Goal: Book appointment/travel/reservation

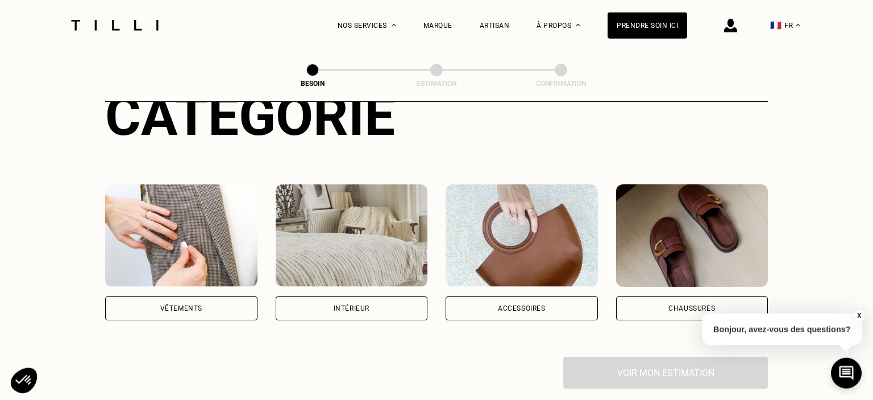
scroll to position [161, 0]
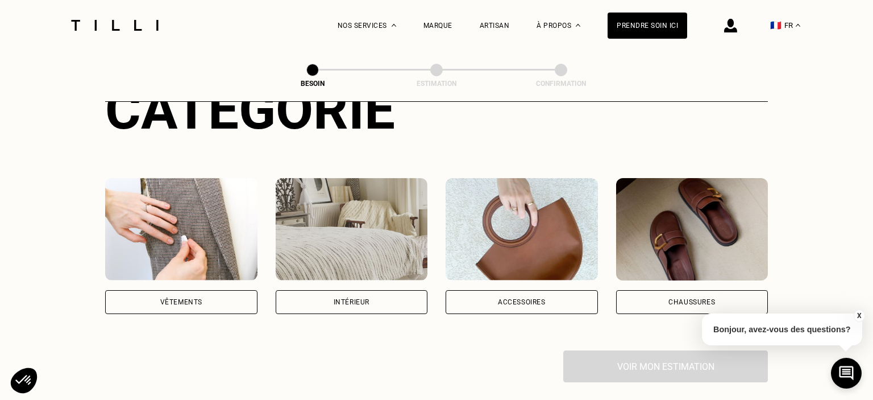
click at [159, 290] on div "Vêtements" at bounding box center [181, 302] width 152 height 24
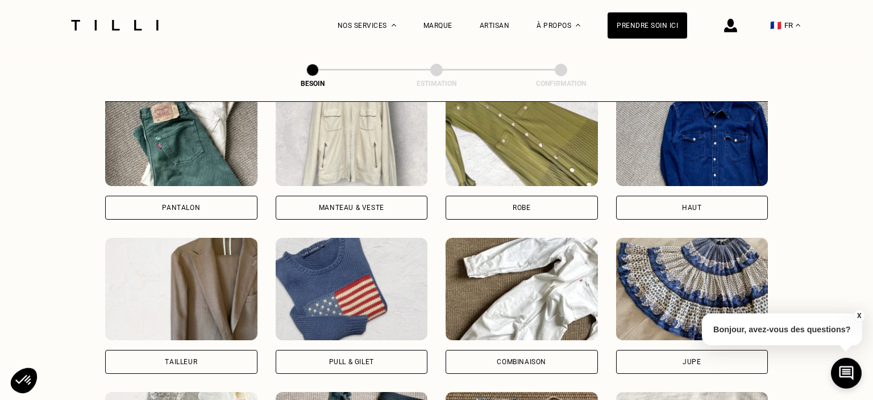
scroll to position [564, 0]
click at [363, 204] on div "Manteau & Veste" at bounding box center [351, 207] width 65 height 7
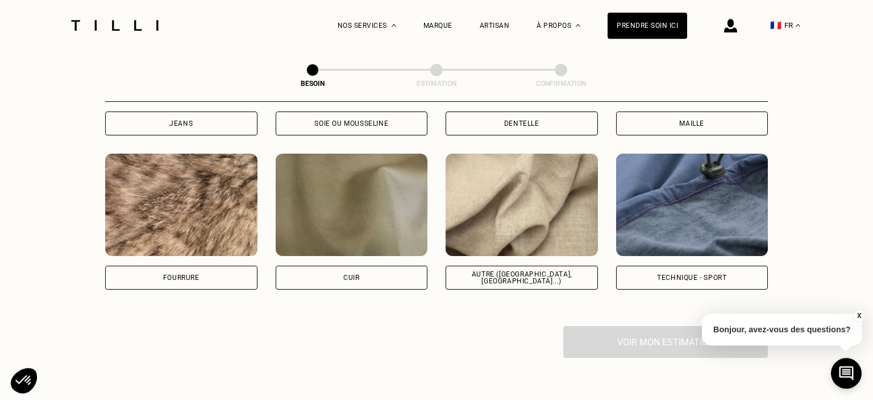
scroll to position [1339, 0]
click at [678, 273] on div "Technique - Sport" at bounding box center [691, 276] width 69 height 7
select select "FR"
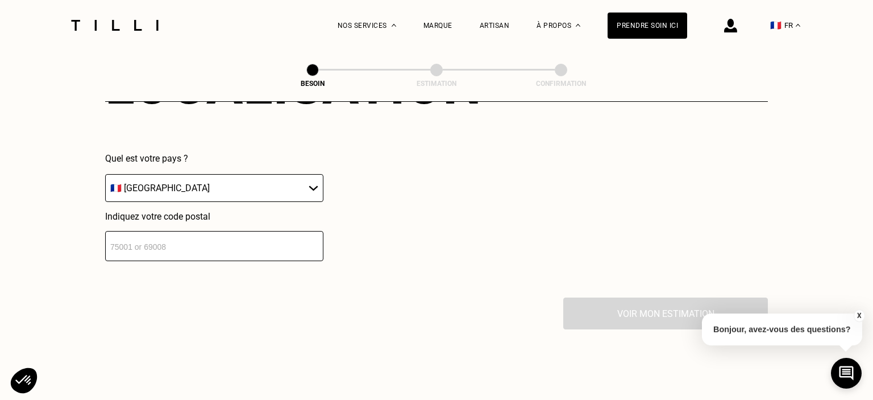
scroll to position [1649, 0]
click at [206, 236] on input "number" at bounding box center [214, 245] width 218 height 30
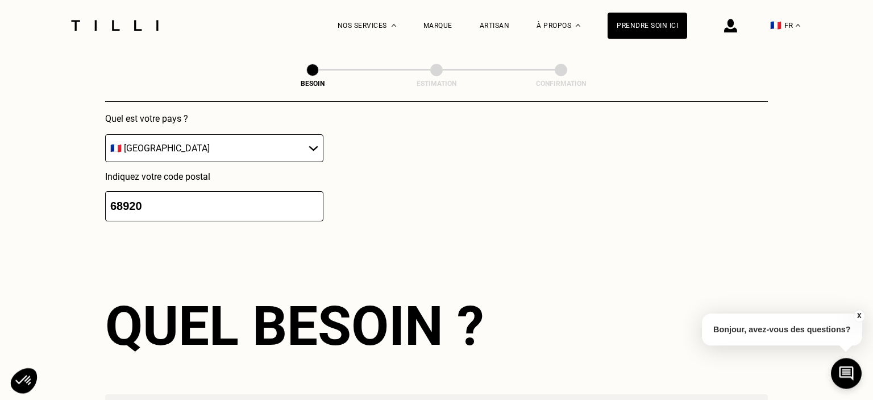
scroll to position [1686, 0]
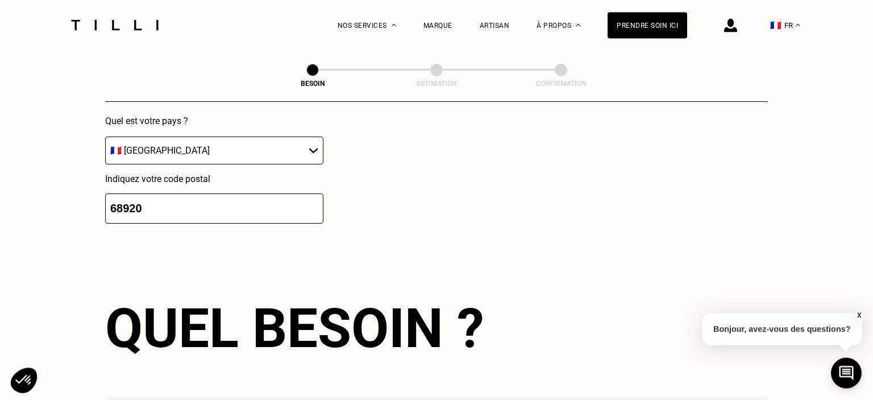
drag, startPoint x: 122, startPoint y: 193, endPoint x: 206, endPoint y: 211, distance: 86.6
click at [206, 211] on input "68920" at bounding box center [214, 208] width 218 height 30
type input "6"
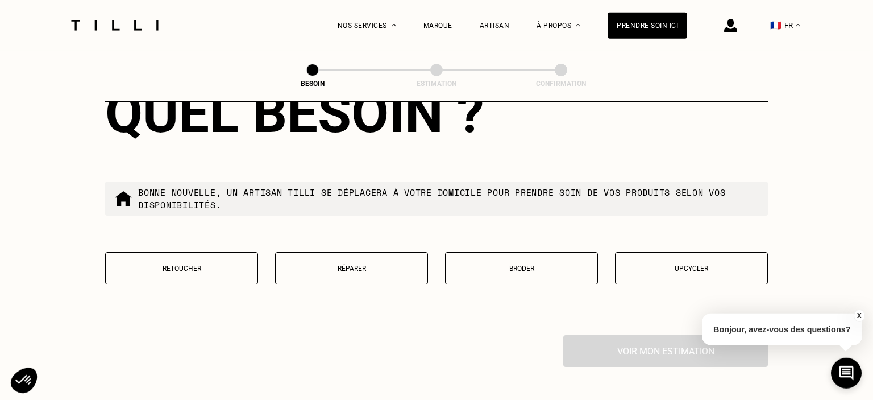
scroll to position [1907, 0]
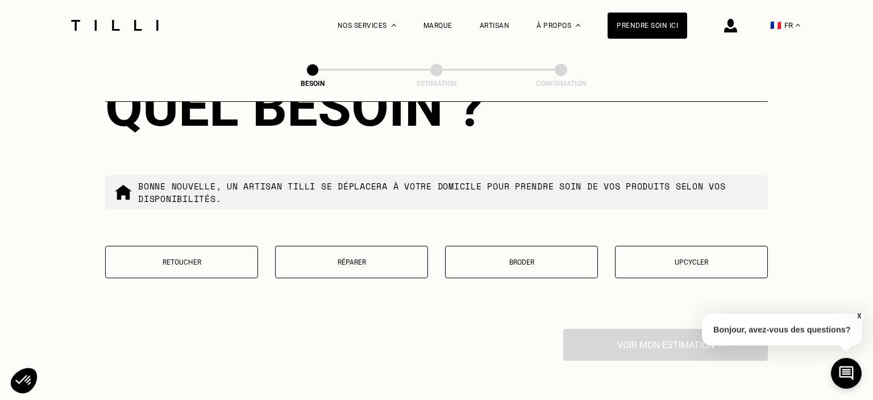
type input "67000"
click at [315, 249] on button "Réparer" at bounding box center [351, 262] width 153 height 32
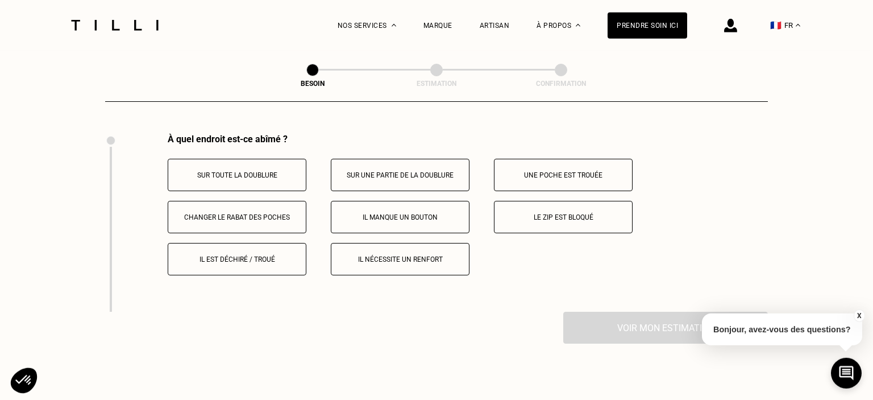
scroll to position [2102, 0]
click at [549, 202] on button "Le zip est bloqué" at bounding box center [563, 216] width 139 height 32
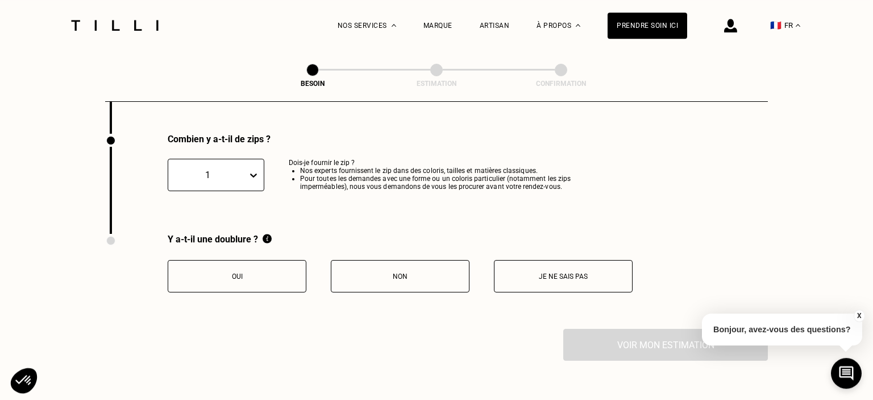
scroll to position [2281, 0]
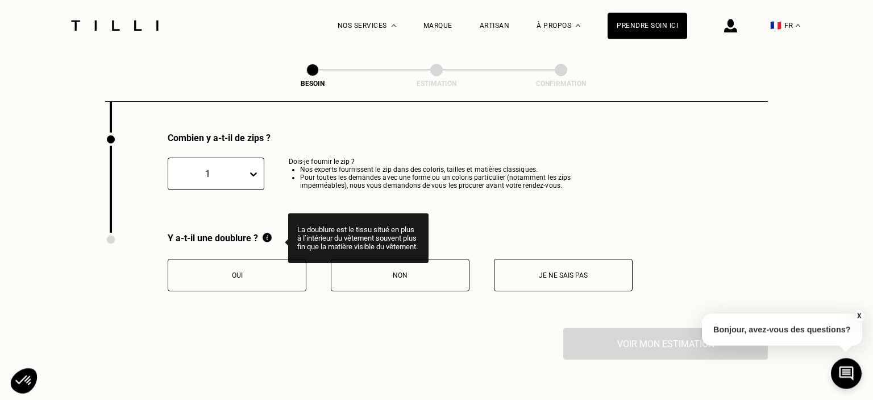
click at [267, 233] on img at bounding box center [267, 238] width 9 height 10
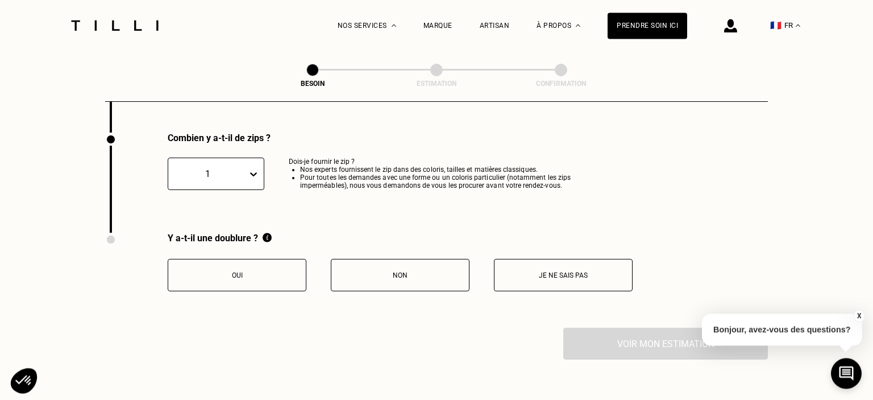
click at [256, 271] on p "Oui" at bounding box center [237, 275] width 126 height 8
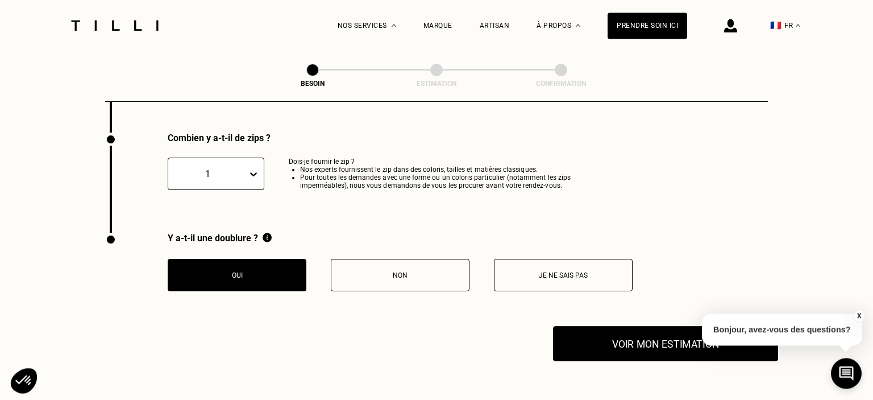
click at [601, 336] on button "Voir mon estimation" at bounding box center [665, 343] width 225 height 35
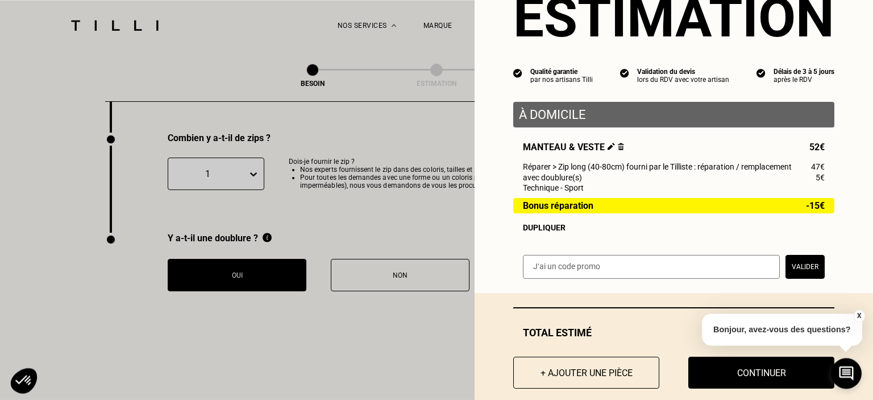
scroll to position [72, 0]
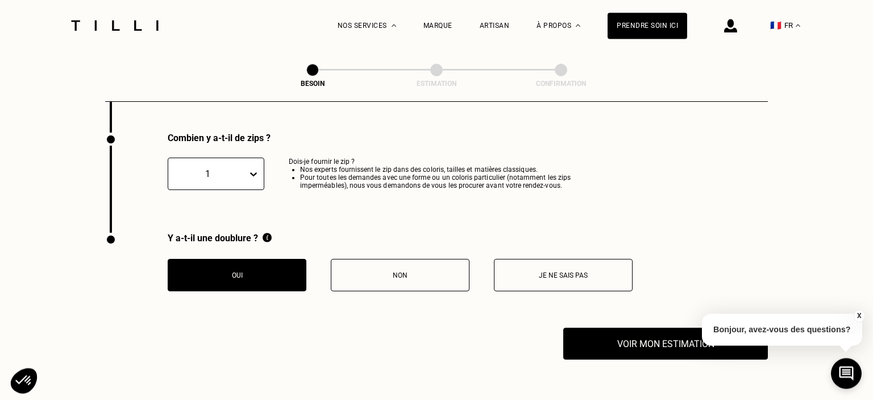
click at [862, 316] on button "X" at bounding box center [858, 315] width 11 height 13
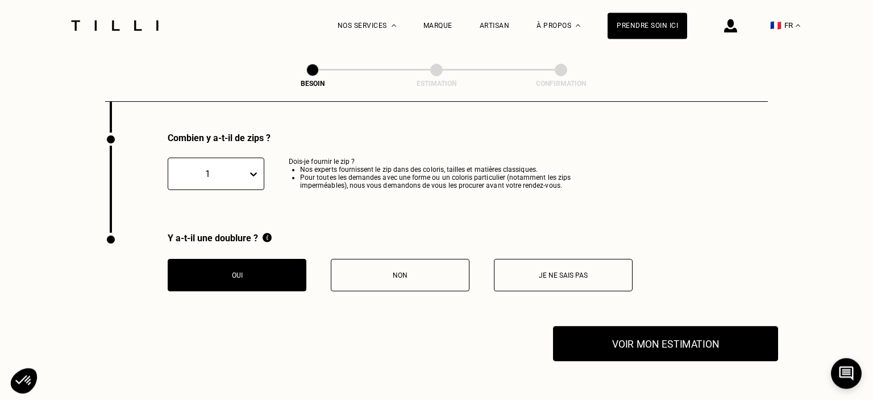
click at [658, 348] on button "Voir mon estimation" at bounding box center [665, 343] width 225 height 35
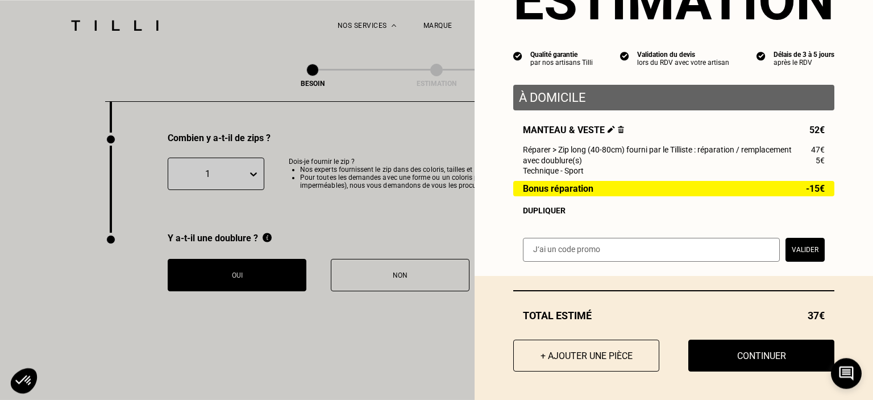
click at [622, 127] on img at bounding box center [621, 129] width 6 height 7
click at [621, 127] on img at bounding box center [621, 129] width 6 height 7
click at [603, 347] on button "+ Ajouter une pièce" at bounding box center [586, 355] width 161 height 35
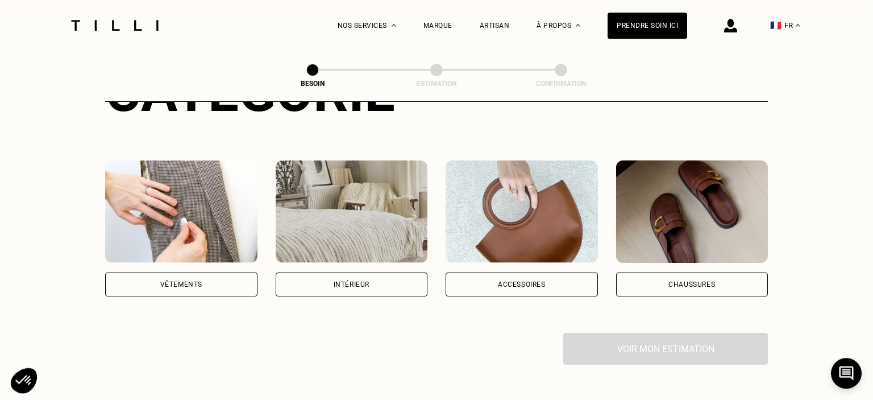
scroll to position [184, 0]
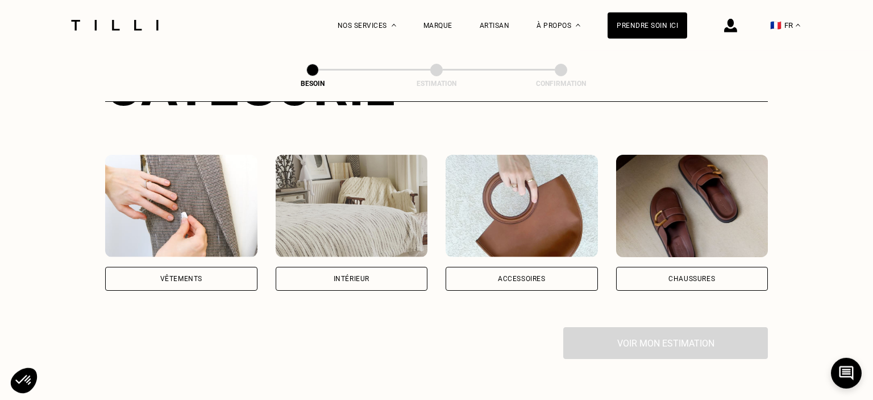
click at [168, 270] on div "Vêtements" at bounding box center [181, 279] width 152 height 24
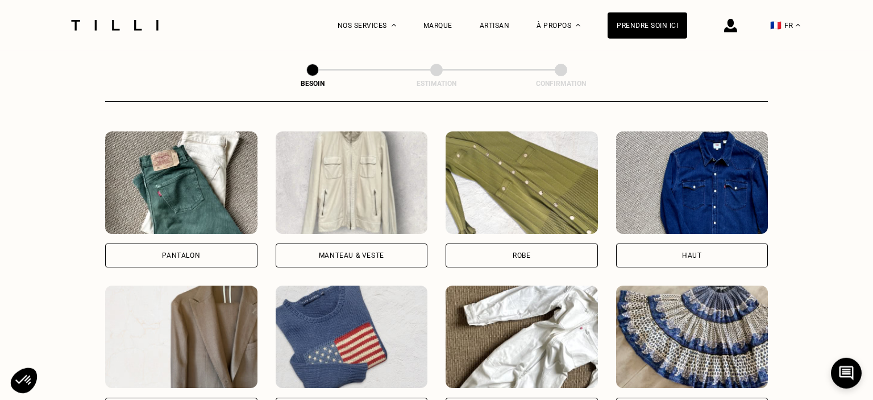
scroll to position [525, 0]
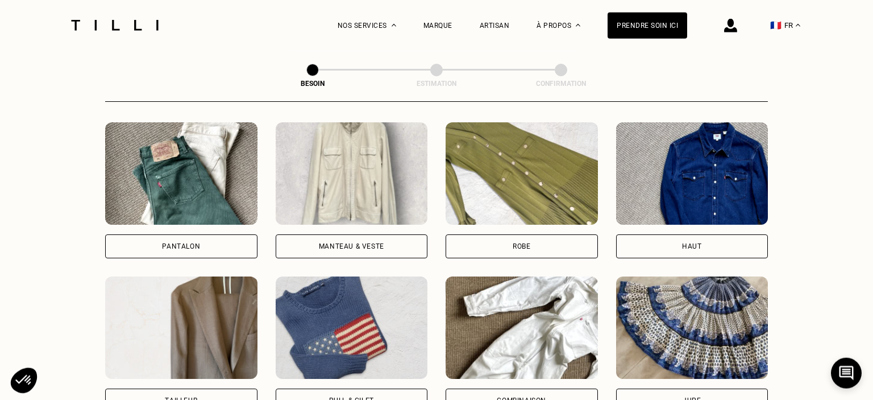
click at [331, 234] on div "Manteau & Veste" at bounding box center [352, 246] width 152 height 24
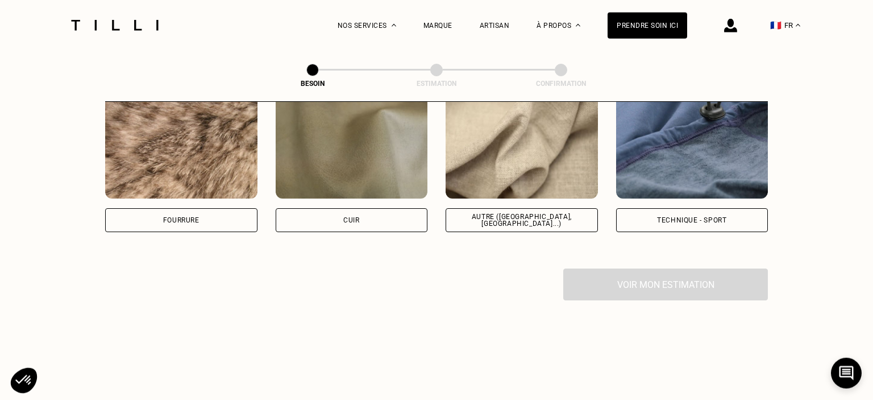
scroll to position [1396, 0]
click at [671, 208] on div "Technique - Sport" at bounding box center [692, 220] width 152 height 24
select select "FR"
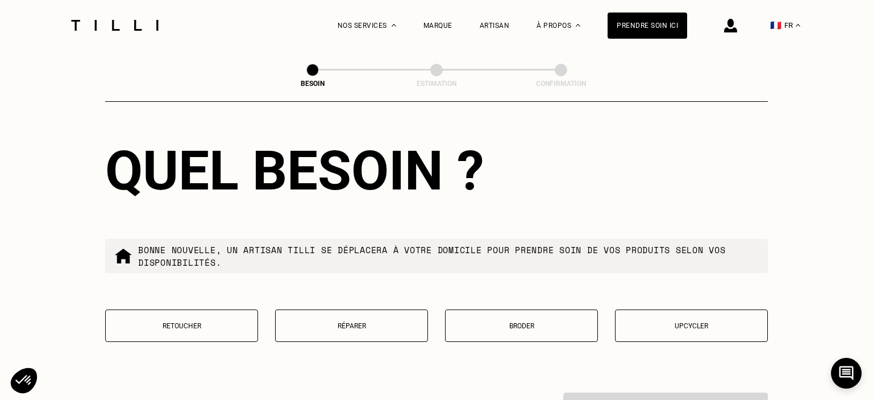
scroll to position [1844, 0]
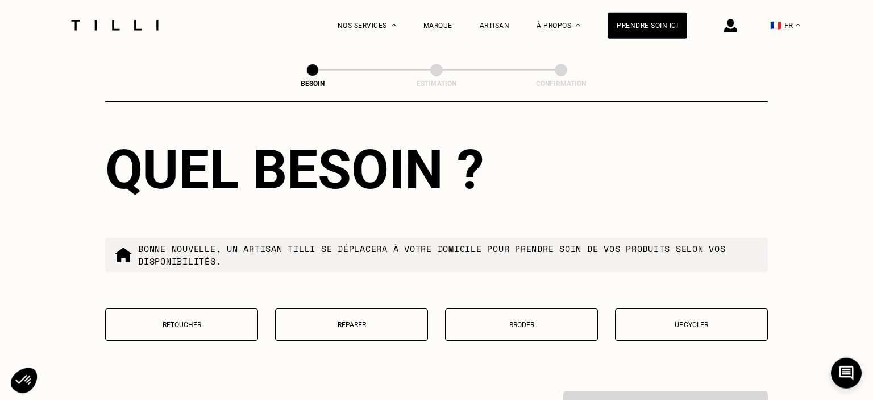
click at [334, 311] on button "Réparer" at bounding box center [351, 324] width 153 height 32
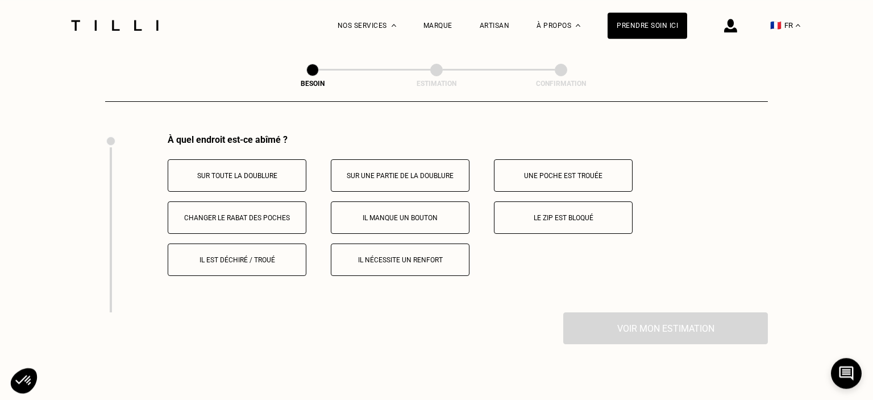
scroll to position [2102, 0]
drag, startPoint x: 111, startPoint y: 138, endPoint x: 110, endPoint y: 188, distance: 50.0
click at [110, 188] on div at bounding box center [108, 222] width 6 height 177
click at [110, 188] on div at bounding box center [111, 228] width 2 height 165
click at [546, 203] on button "Le zip est bloqué" at bounding box center [563, 216] width 139 height 32
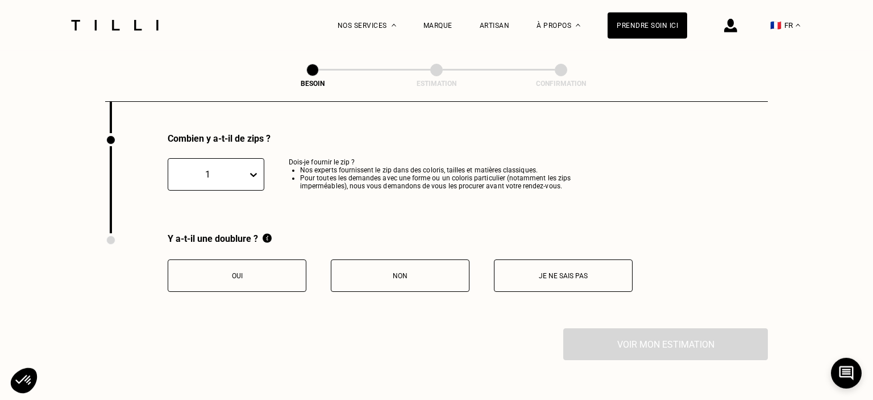
scroll to position [2281, 0]
click at [409, 273] on p "Non" at bounding box center [400, 275] width 126 height 8
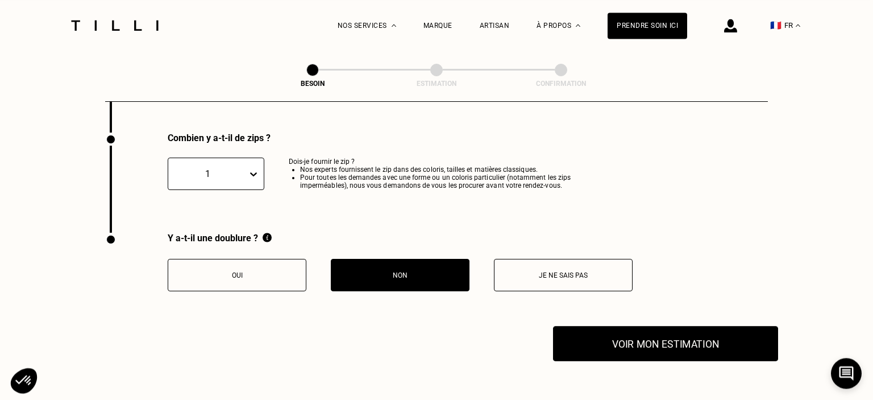
click at [647, 337] on button "Voir mon estimation" at bounding box center [665, 343] width 225 height 35
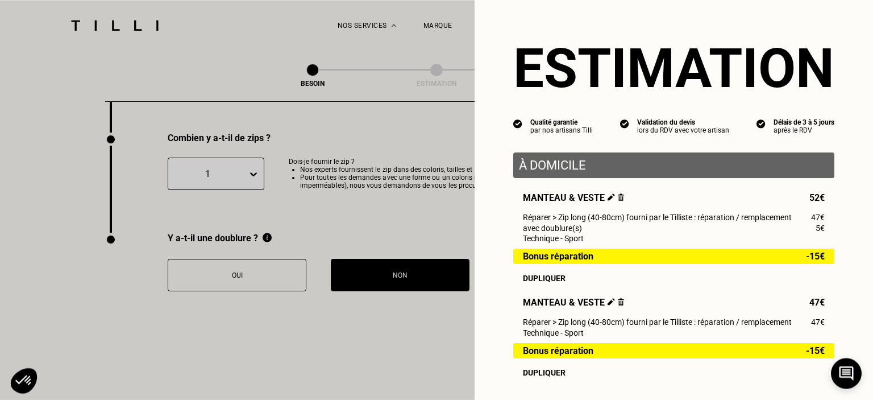
click at [618, 201] on img at bounding box center [621, 196] width 6 height 7
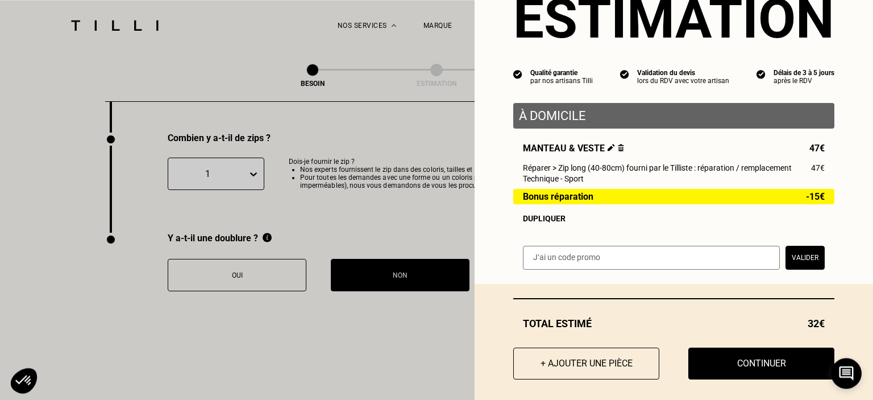
scroll to position [61, 0]
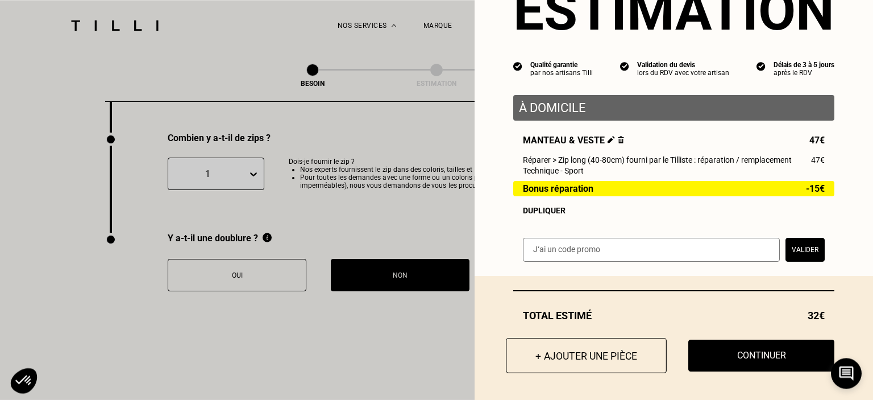
click at [568, 354] on button "+ Ajouter une pièce" at bounding box center [586, 355] width 161 height 35
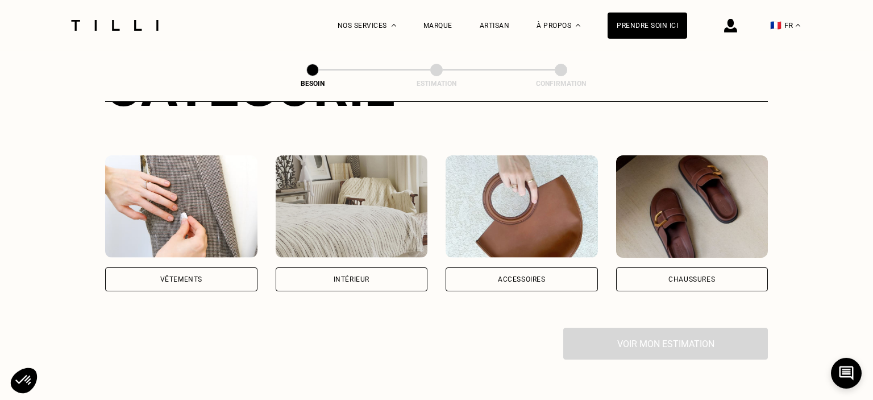
scroll to position [195, 0]
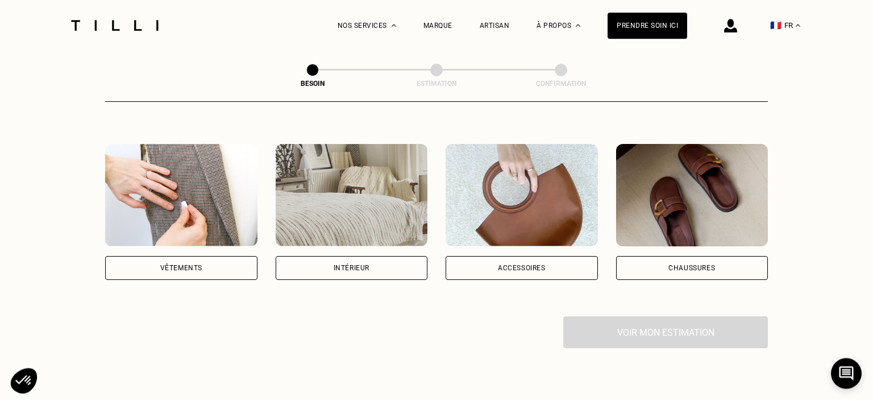
click at [219, 256] on div "Vêtements" at bounding box center [181, 268] width 152 height 24
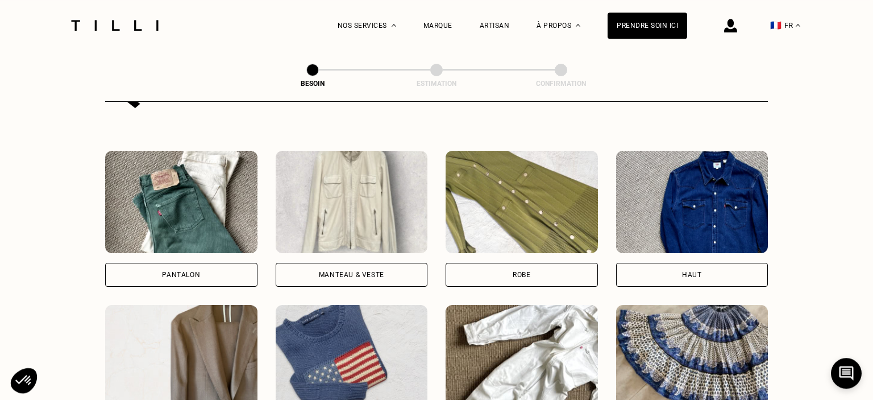
scroll to position [498, 0]
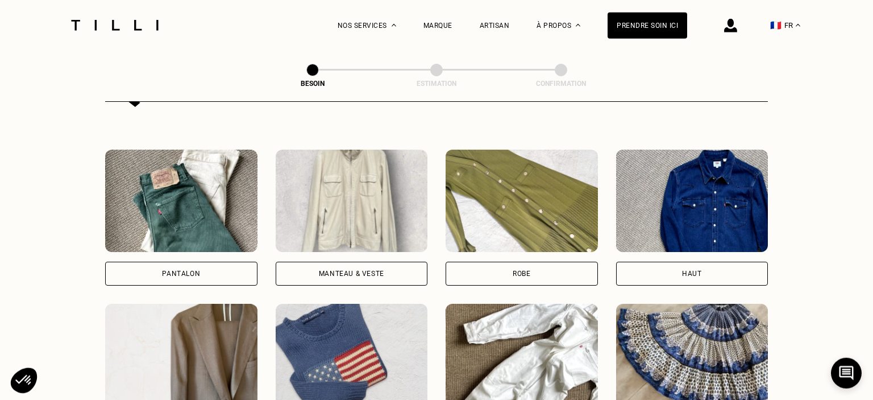
click at [343, 266] on div "Manteau & Veste" at bounding box center [352, 274] width 152 height 24
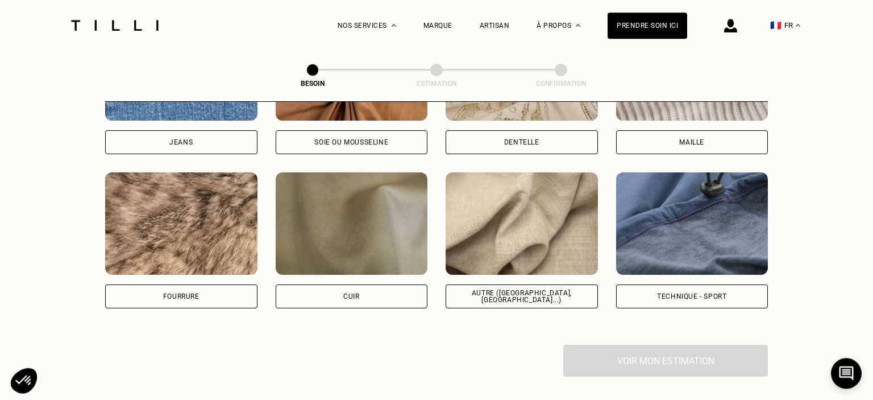
scroll to position [1323, 0]
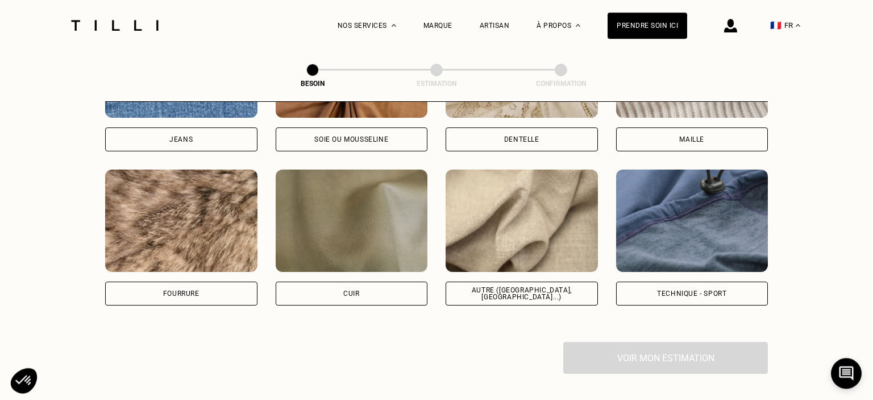
click at [706, 290] on div "Technique - Sport" at bounding box center [691, 293] width 69 height 7
select select "FR"
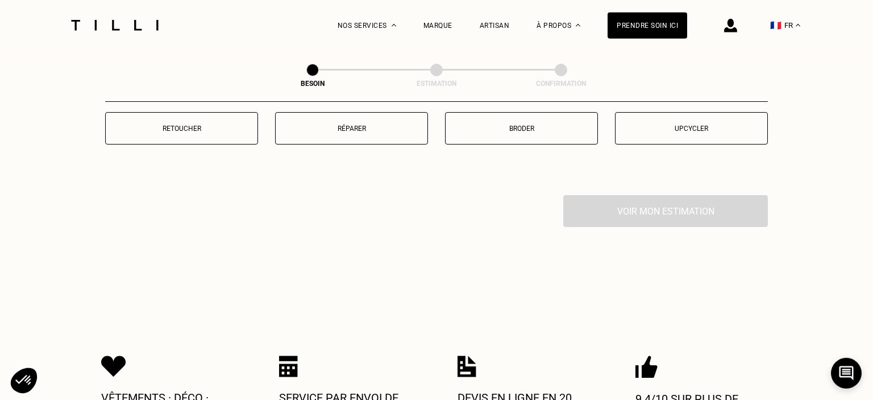
scroll to position [2043, 0]
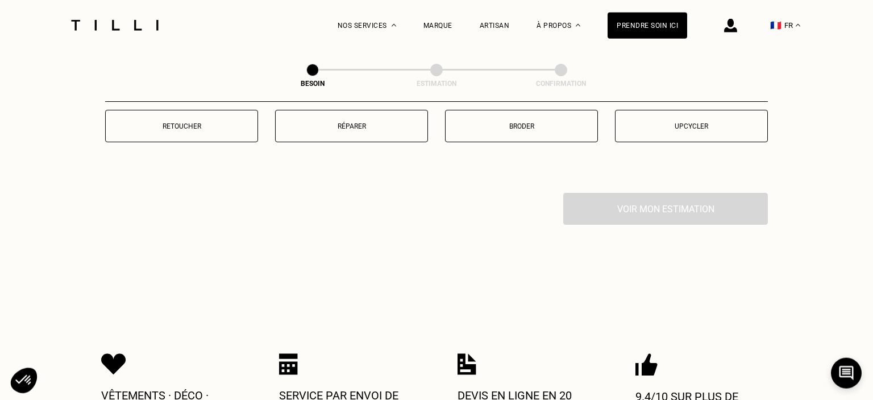
click at [397, 122] on p "Réparer" at bounding box center [351, 126] width 140 height 8
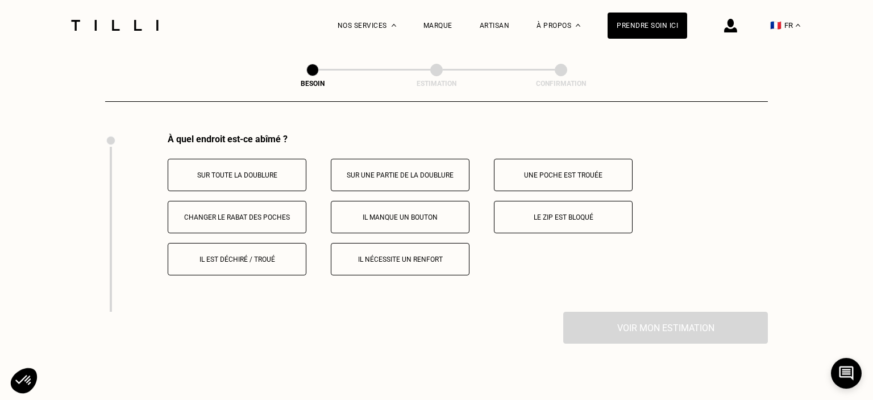
scroll to position [2102, 0]
click at [527, 213] on p "Le zip est bloqué" at bounding box center [563, 217] width 126 height 8
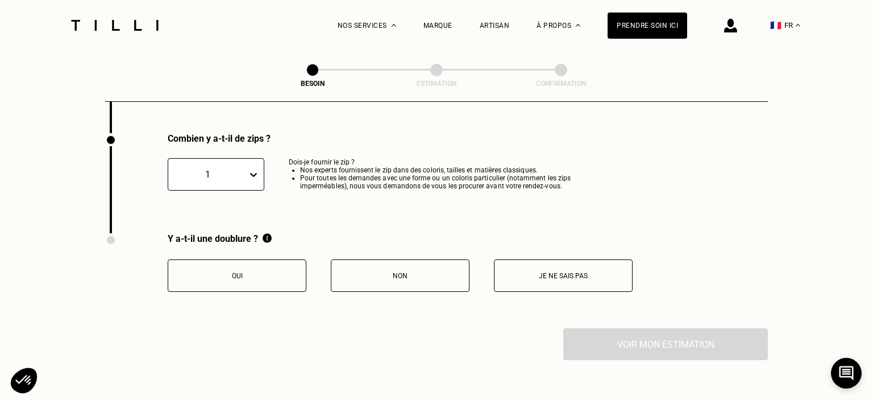
scroll to position [2281, 0]
click at [404, 272] on p "Non" at bounding box center [400, 275] width 126 height 8
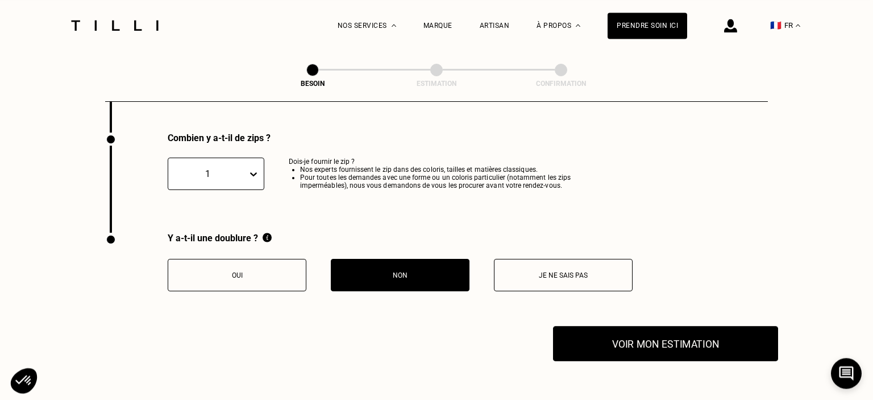
click at [608, 338] on button "Voir mon estimation" at bounding box center [665, 343] width 225 height 35
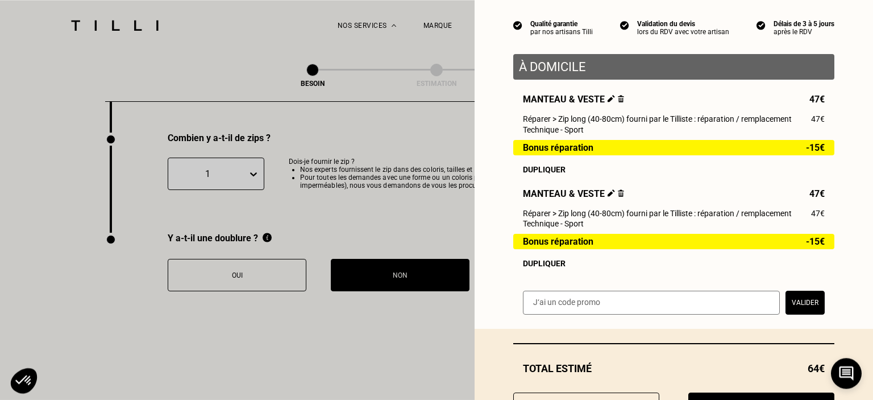
scroll to position [157, 0]
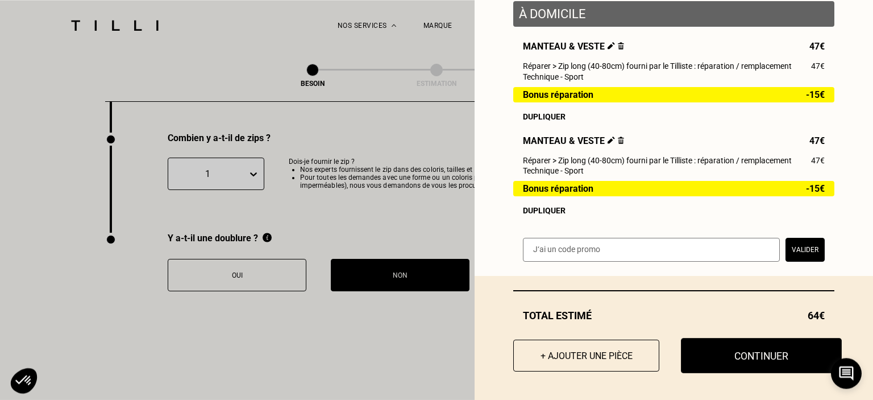
click at [729, 354] on button "Continuer" at bounding box center [761, 355] width 161 height 35
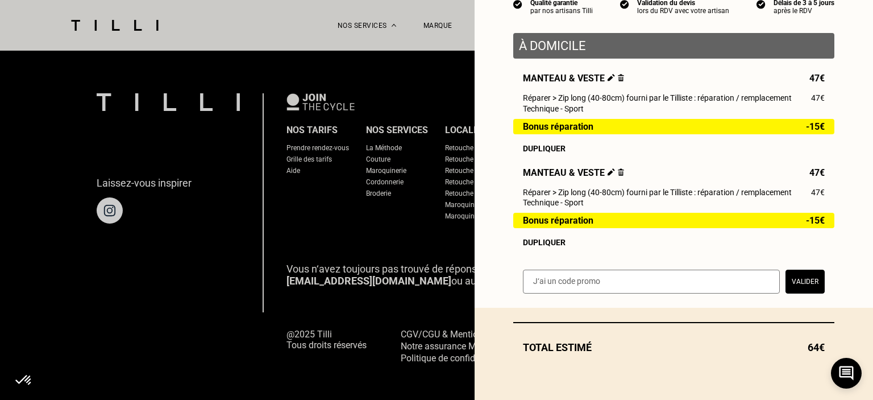
scroll to position [125, 0]
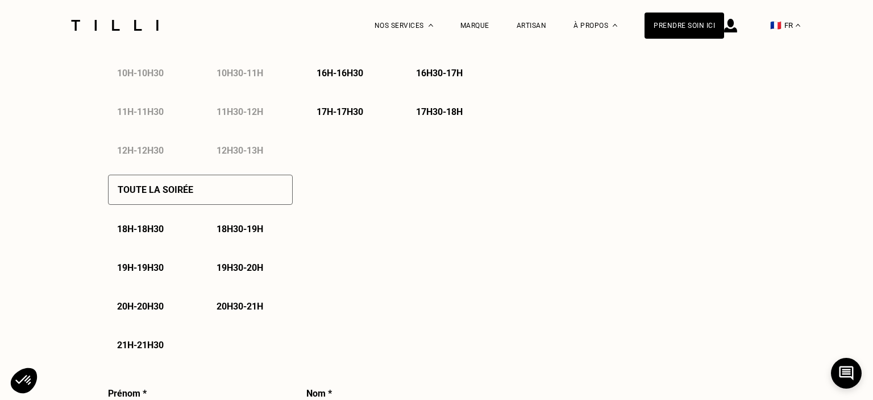
select select "FR"
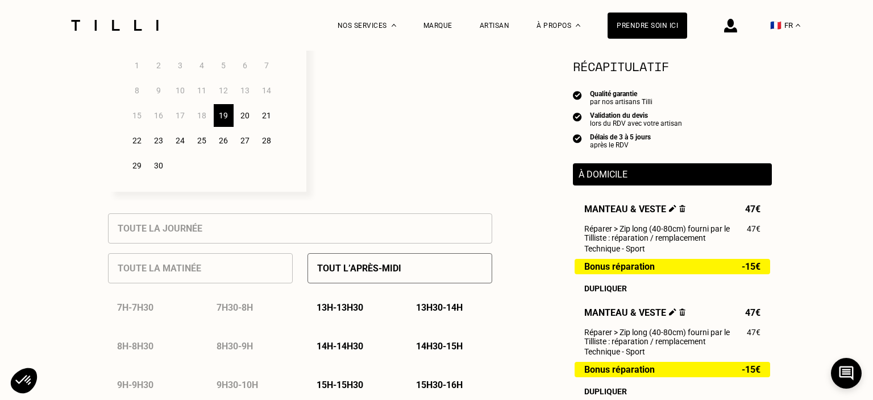
scroll to position [342, 0]
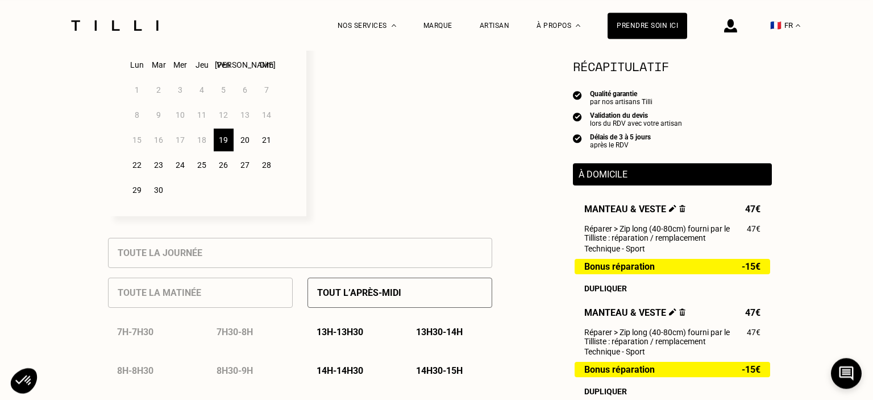
click at [139, 169] on div "22" at bounding box center [137, 164] width 20 height 23
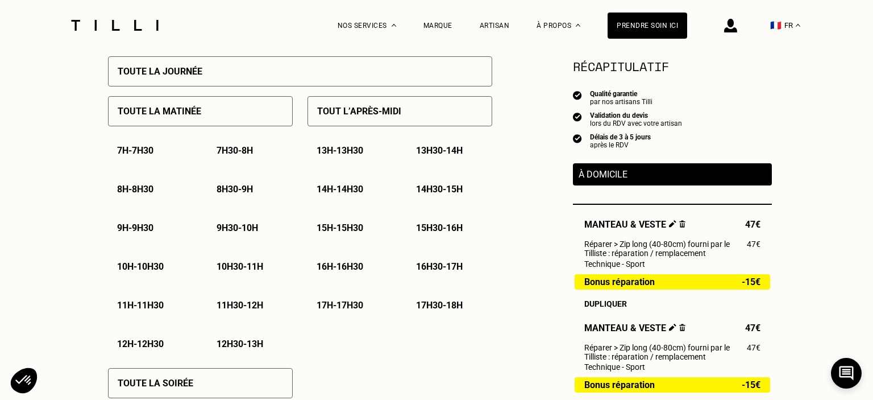
scroll to position [530, 0]
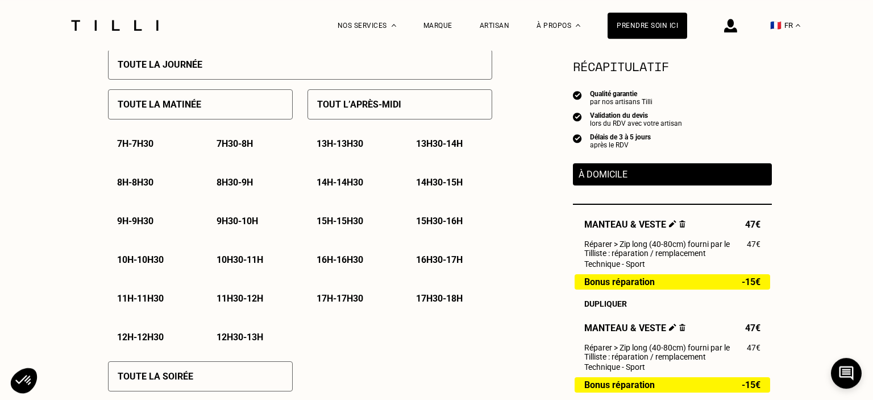
click at [231, 336] on p "12h30 - 13h" at bounding box center [240, 336] width 47 height 11
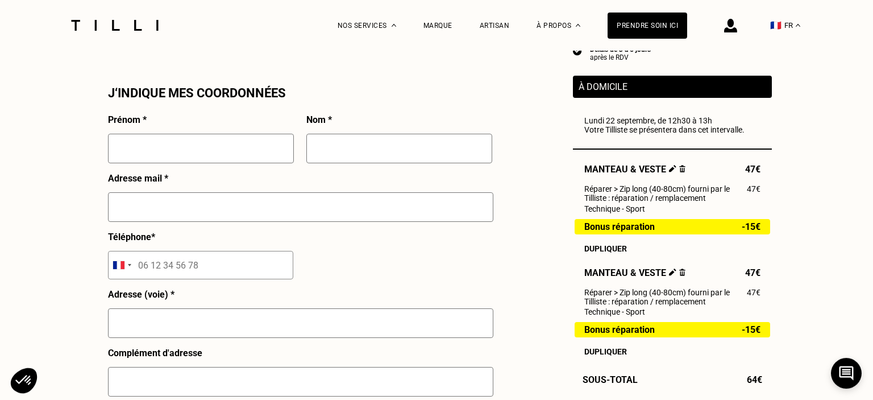
scroll to position [1028, 0]
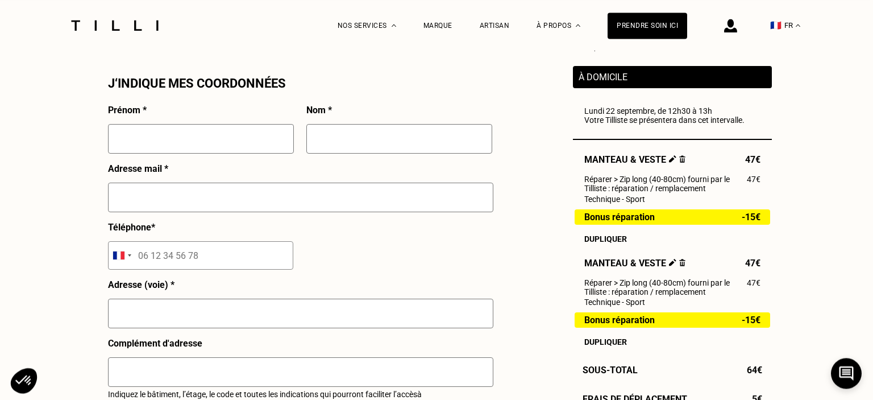
click at [163, 138] on input "text" at bounding box center [201, 139] width 186 height 30
type input "L"
type input "[PERSON_NAME]"
click at [334, 150] on input "text" at bounding box center [399, 139] width 186 height 30
type input "Sarrat"
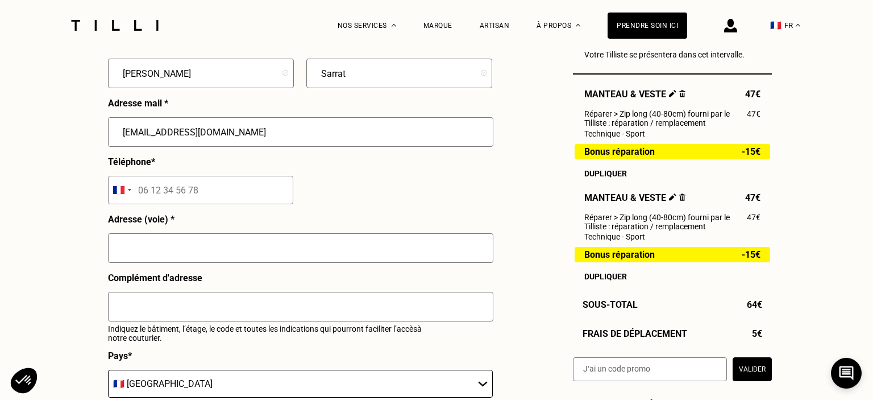
scroll to position [1098, 0]
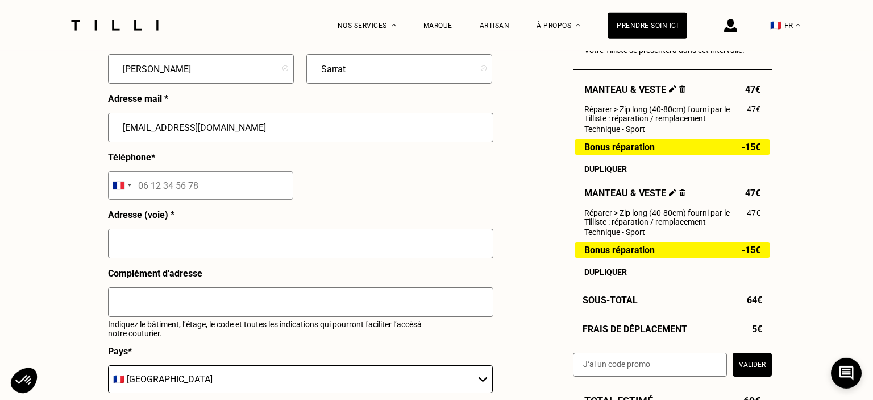
type input "[EMAIL_ADDRESS][DOMAIN_NAME]"
click at [227, 190] on input "tel" at bounding box center [200, 185] width 185 height 28
type input "06 67 64 53 92"
click at [240, 217] on div "Adresse (voie) *" at bounding box center [300, 238] width 385 height 59
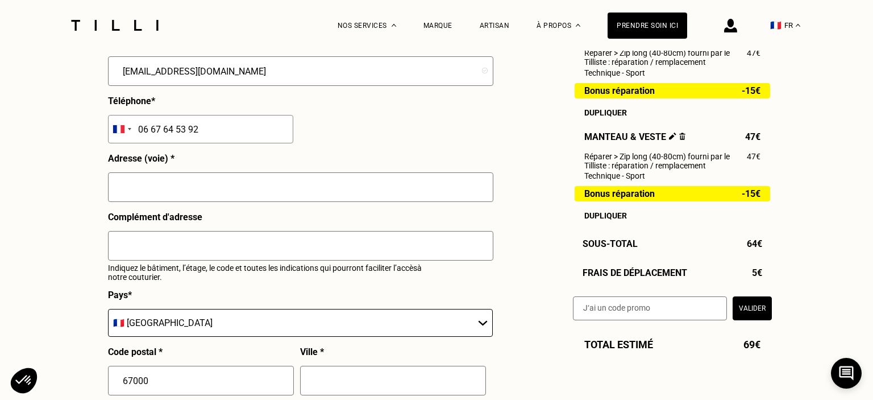
scroll to position [1155, 0]
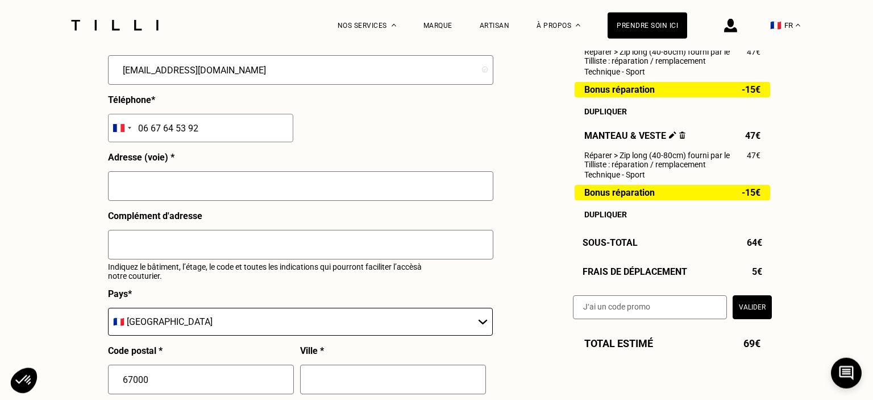
click at [231, 192] on input "text" at bounding box center [300, 186] width 385 height 30
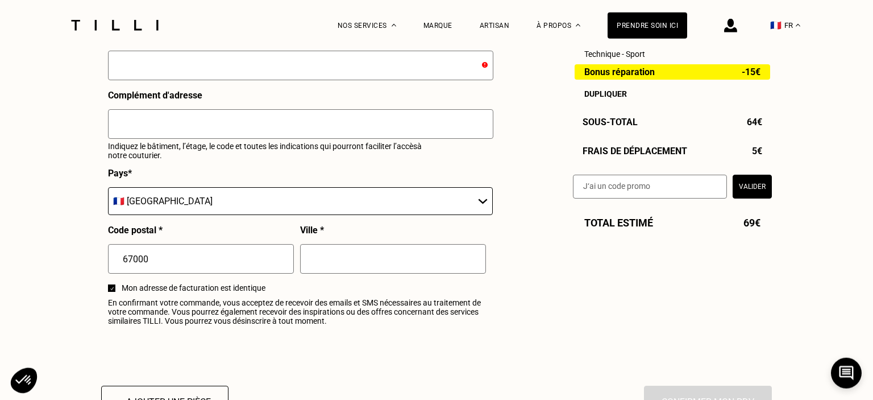
scroll to position [1238, 0]
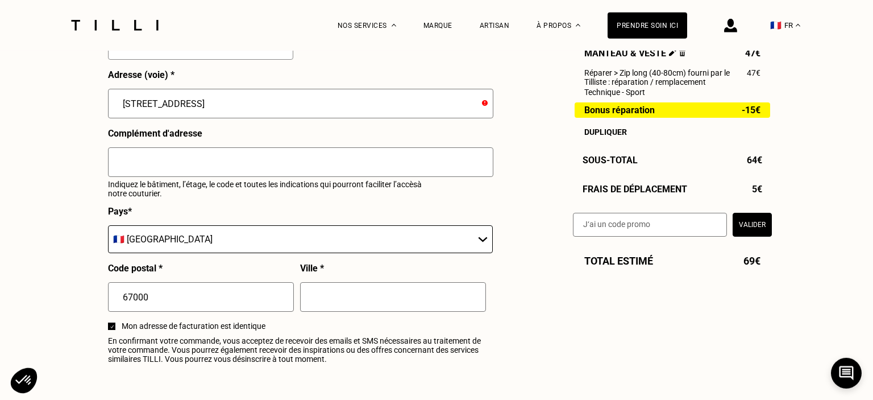
type input "[STREET_ADDRESS]"
type input "67300"
drag, startPoint x: 173, startPoint y: 175, endPoint x: 106, endPoint y: 164, distance: 67.9
click at [108, 164] on input "67300" at bounding box center [300, 162] width 385 height 30
click at [148, 302] on input "67000" at bounding box center [201, 297] width 186 height 30
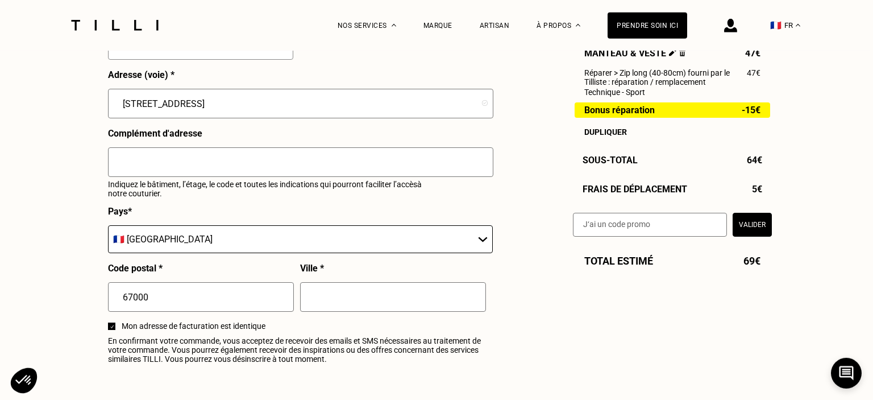
drag, startPoint x: 147, startPoint y: 302, endPoint x: 136, endPoint y: 302, distance: 10.2
click at [136, 302] on input "67000" at bounding box center [201, 297] width 186 height 30
type input "67300"
click at [342, 292] on input "text" at bounding box center [393, 297] width 186 height 30
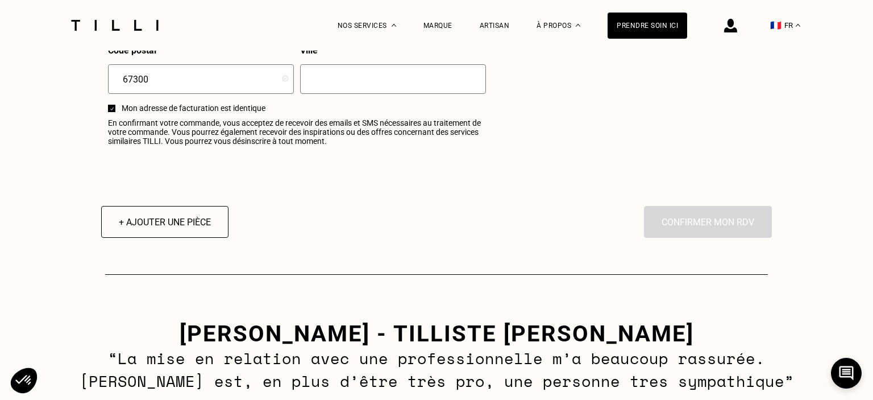
scroll to position [1456, 0]
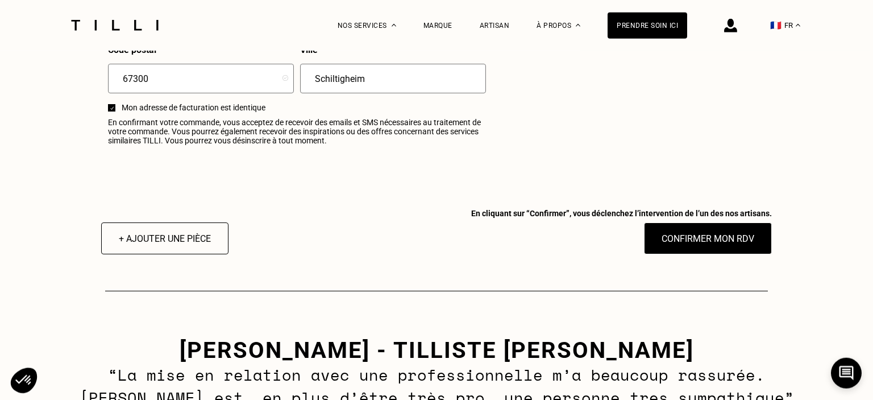
type input "Schiltigheim"
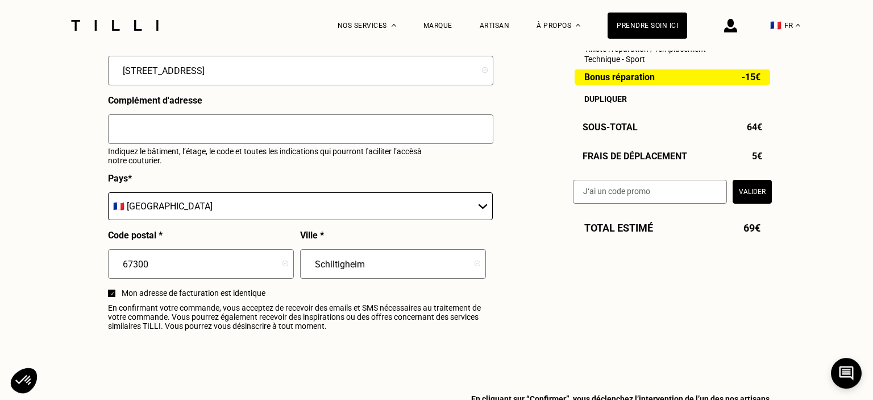
scroll to position [1269, 0]
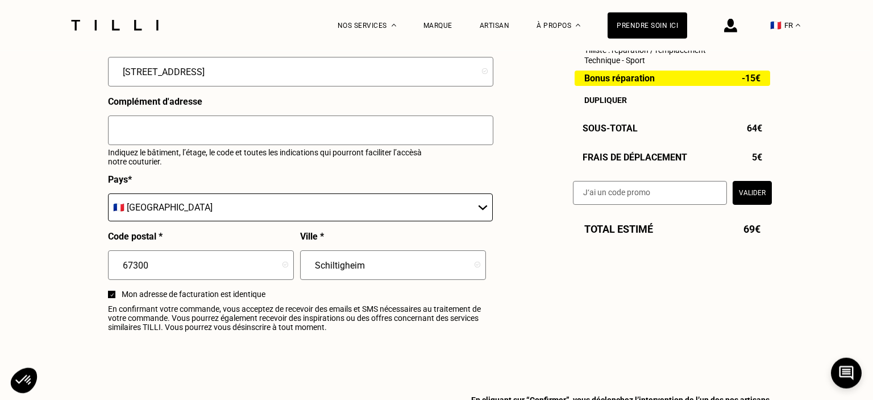
drag, startPoint x: 188, startPoint y: 75, endPoint x: 98, endPoint y: 72, distance: 89.9
click at [108, 72] on input "[STREET_ADDRESS]" at bounding box center [300, 72] width 385 height 30
type input "Place Kléber"
click at [135, 273] on input "67300" at bounding box center [201, 265] width 186 height 30
type input "6700"
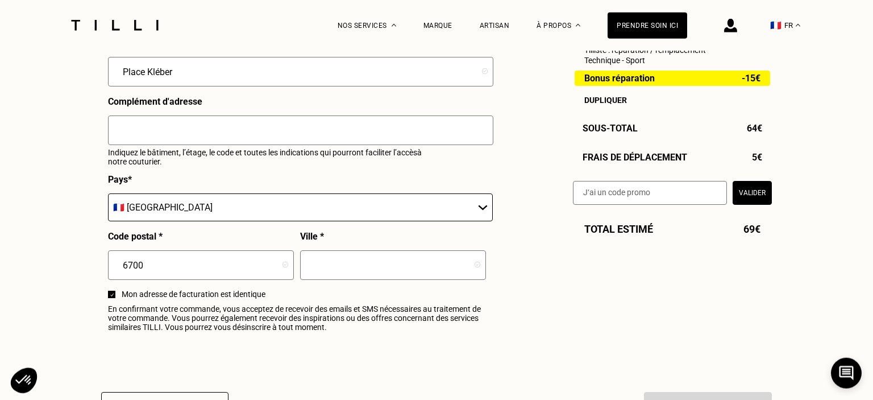
type input "67000"
type input "[GEOGRAPHIC_DATA]"
type input "67000"
click at [387, 312] on span "En confirmant votre commande, vous acceptez de recevoir des emails et SMS néces…" at bounding box center [300, 317] width 384 height 27
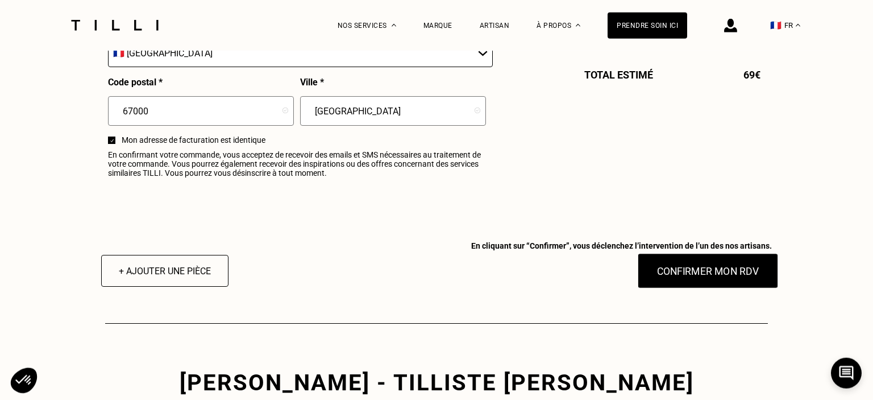
scroll to position [1424, 0]
click at [677, 280] on button "Confirmer mon RDV" at bounding box center [708, 269] width 141 height 35
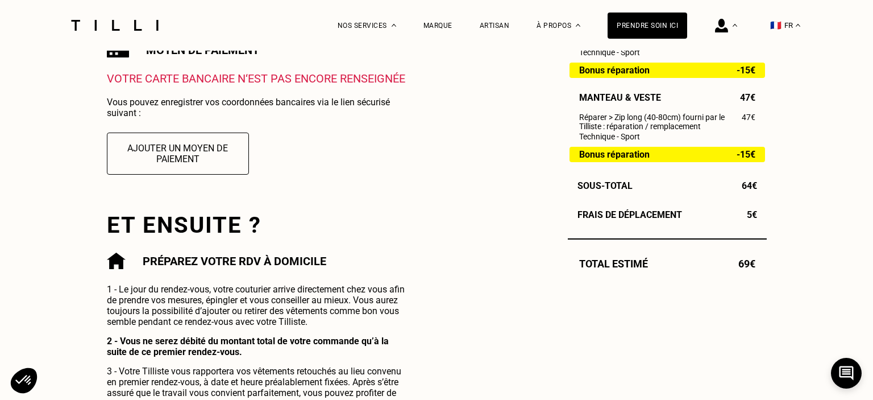
scroll to position [381, 0]
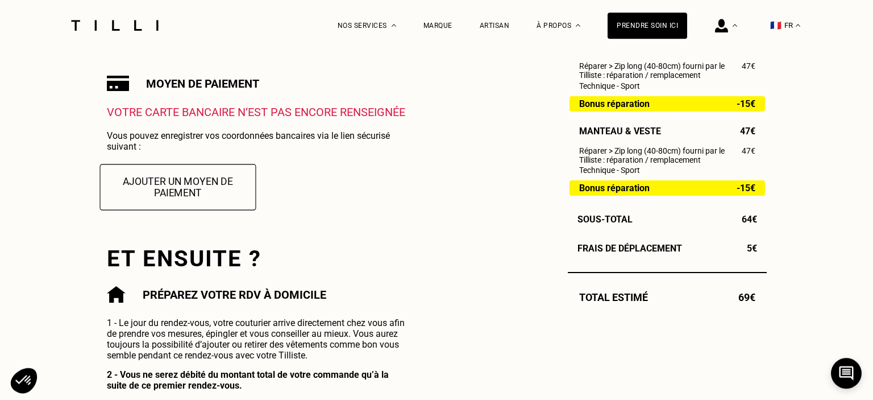
click at [201, 192] on button "Ajouter un moyen de paiement" at bounding box center [177, 187] width 156 height 46
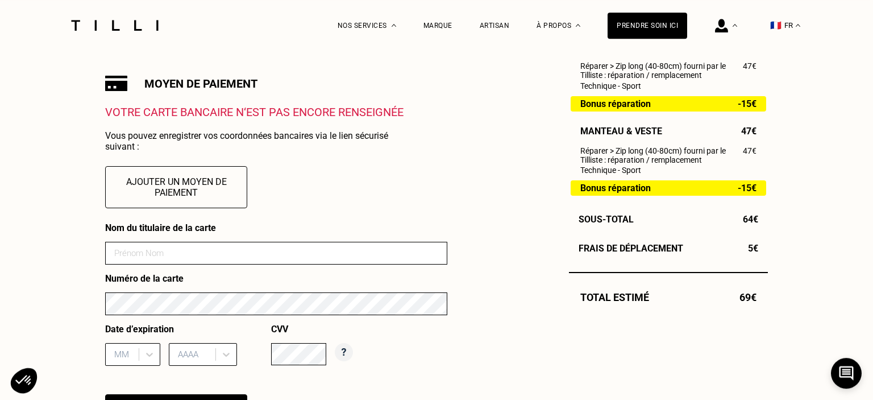
click at [188, 256] on input at bounding box center [276, 253] width 342 height 23
type input "[PERSON_NAME]"
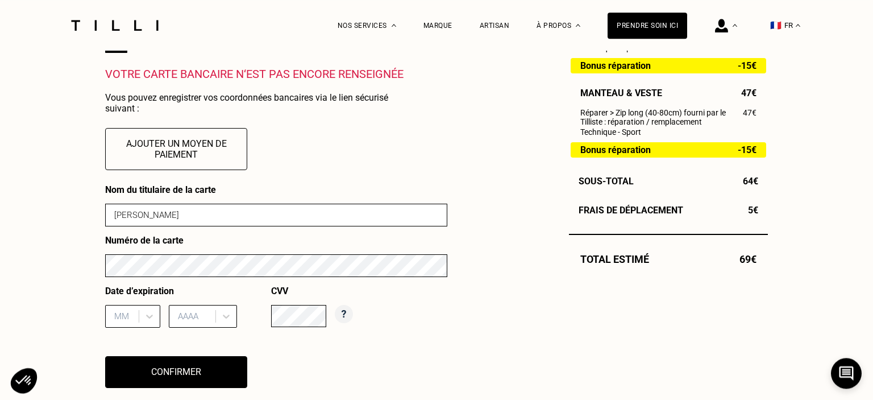
click at [128, 317] on div "MM" at bounding box center [132, 316] width 55 height 23
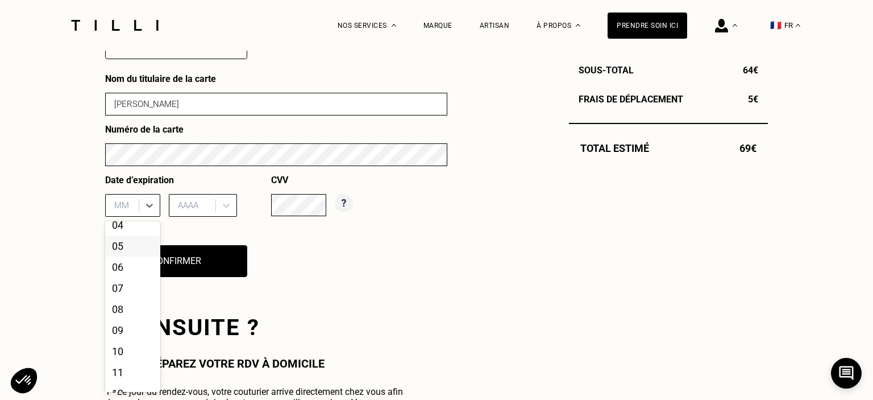
scroll to position [77, 0]
click at [128, 336] on div "09" at bounding box center [132, 325] width 55 height 21
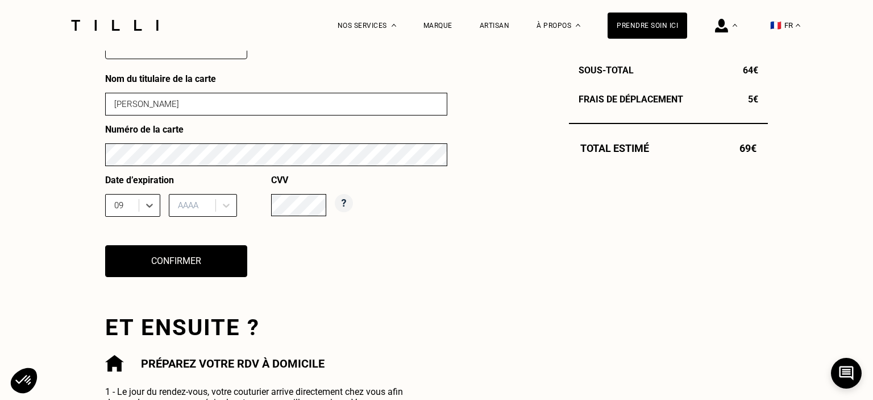
click at [208, 211] on div at bounding box center [194, 205] width 32 height 13
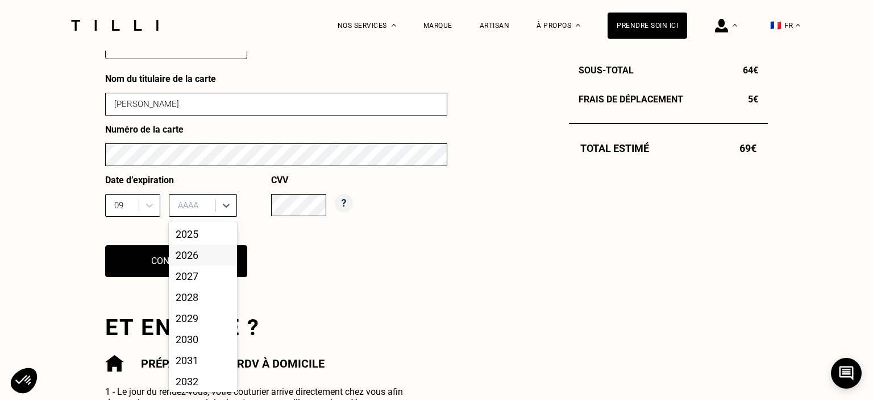
click at [208, 256] on div "2026" at bounding box center [203, 254] width 68 height 21
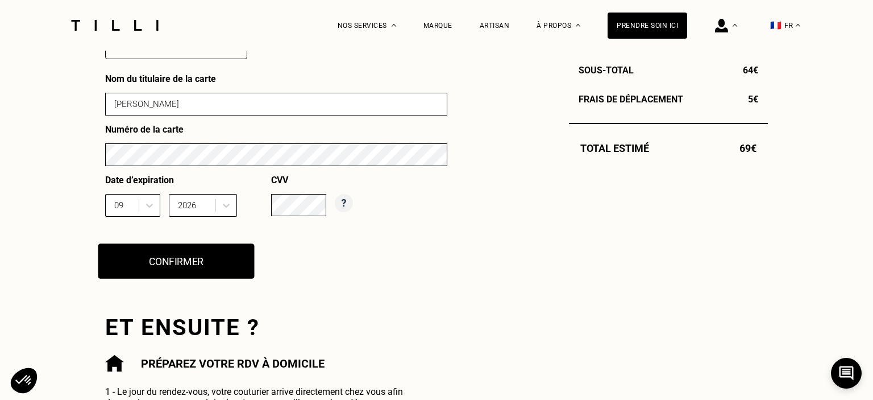
click at [196, 263] on button "Confirmer" at bounding box center [176, 260] width 156 height 35
